Goal: Task Accomplishment & Management: Manage account settings

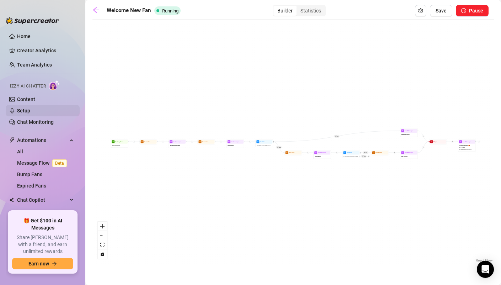
click at [30, 112] on link "Setup" at bounding box center [23, 111] width 13 height 6
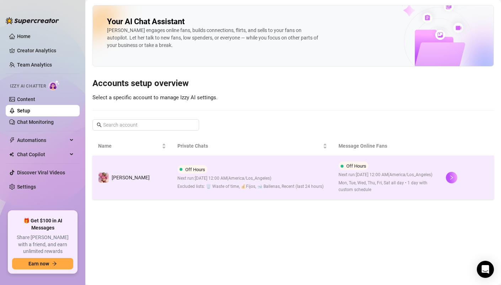
click at [158, 193] on td "[PERSON_NAME]" at bounding box center [131, 177] width 79 height 43
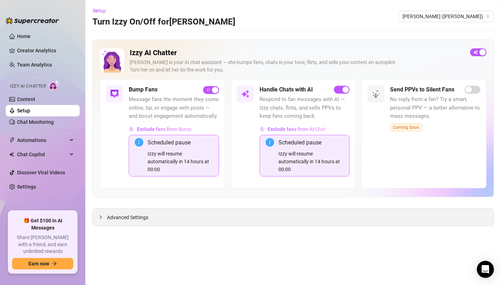
click at [263, 213] on div "Advanced Settings" at bounding box center [293, 217] width 401 height 17
click at [136, 215] on span "Advanced Settings" at bounding box center [127, 217] width 41 height 8
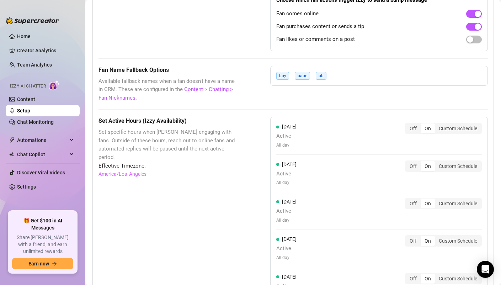
scroll to position [772, 0]
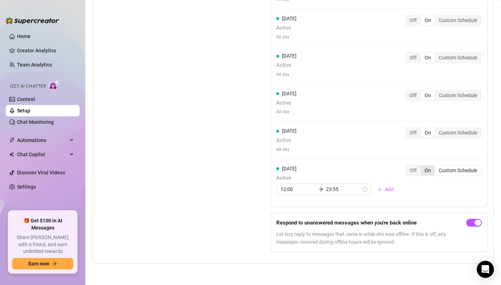
click at [430, 171] on div "On" at bounding box center [428, 170] width 14 height 10
click at [423, 166] on input "On" at bounding box center [423, 166] width 0 height 0
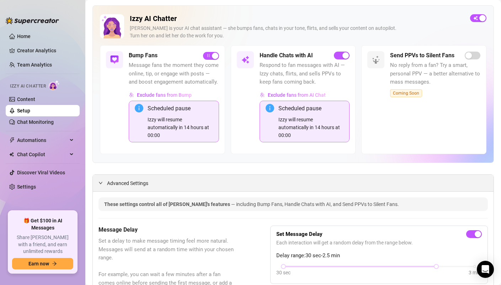
scroll to position [38, 0]
